Goal: Check status: Check status

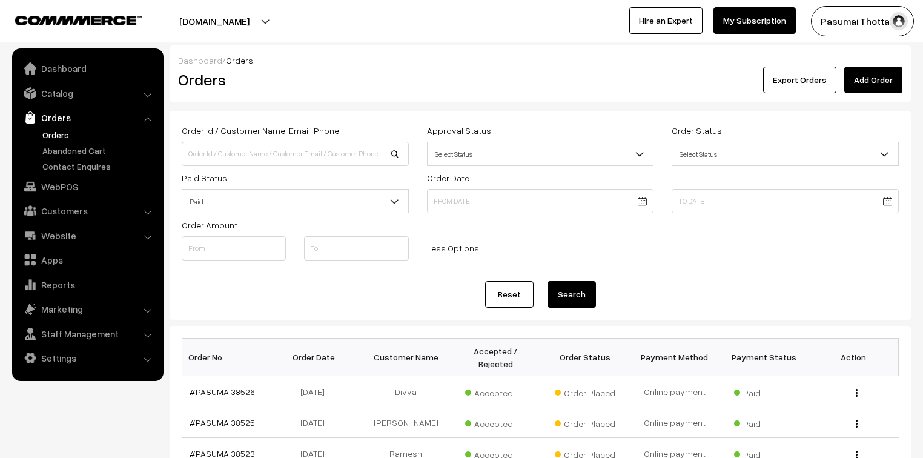
scroll to position [97, 0]
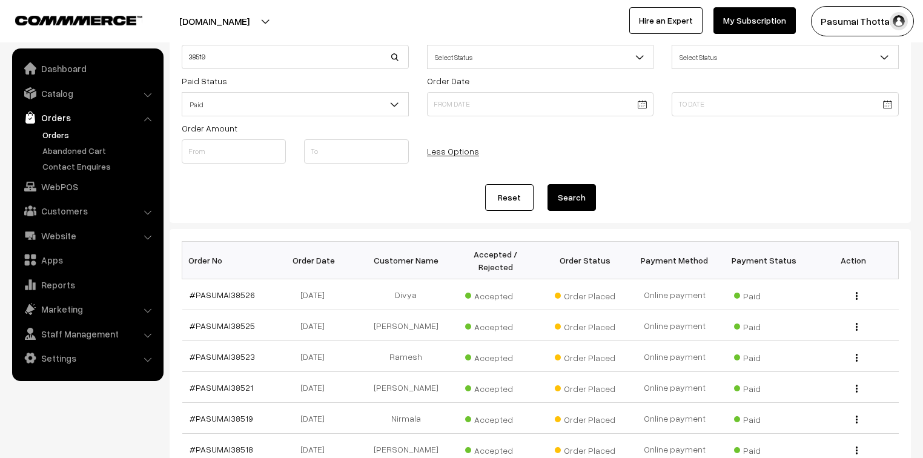
type input "38519"
click at [547, 184] on button "Search" at bounding box center [571, 197] width 48 height 27
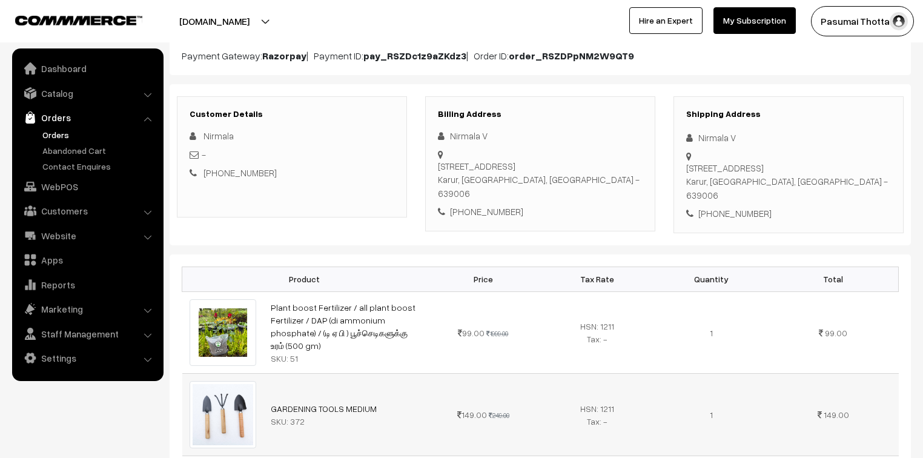
scroll to position [145, 0]
